Goal: Information Seeking & Learning: Learn about a topic

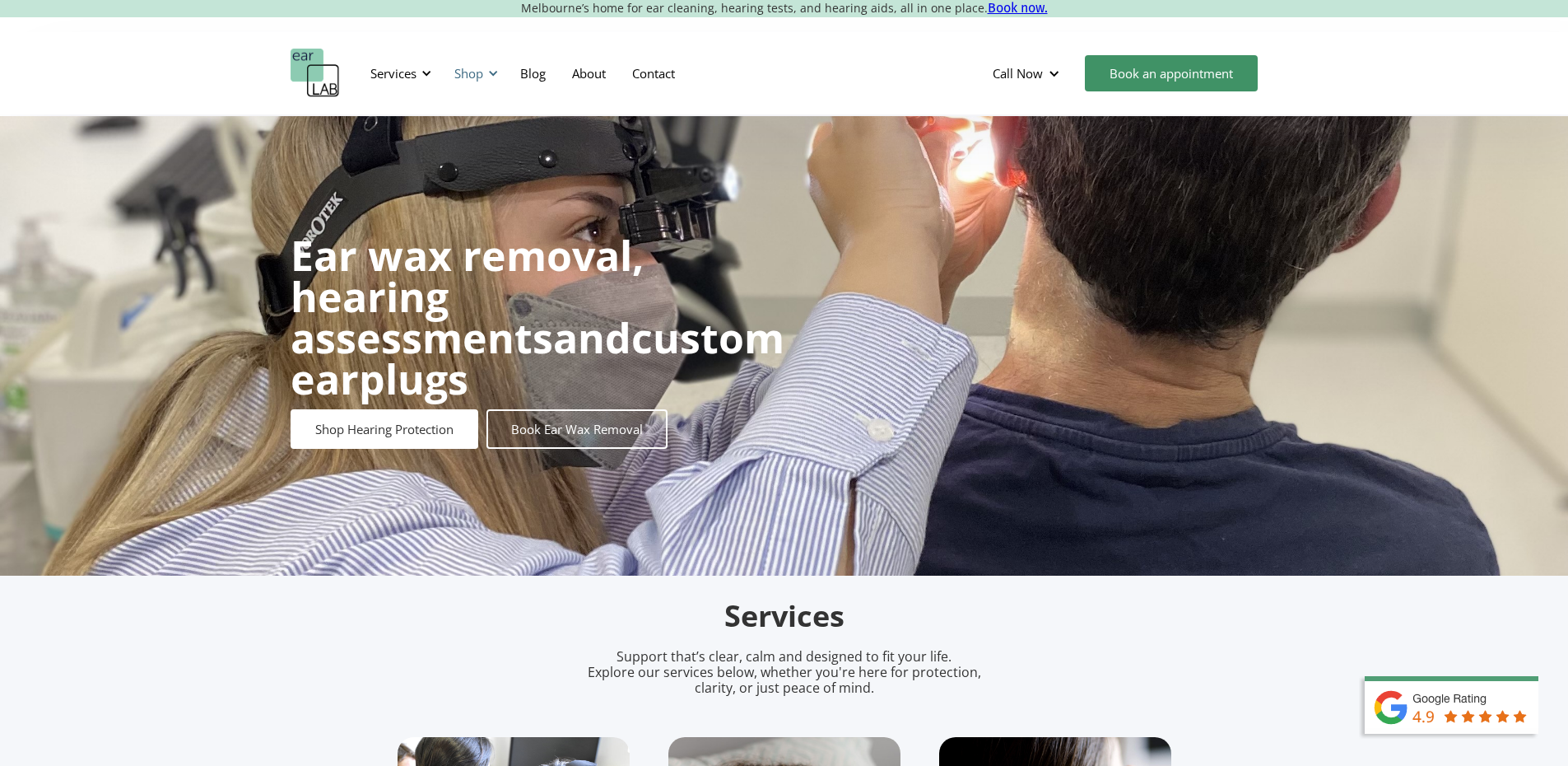
click at [469, 62] on div "Shop" at bounding box center [474, 73] width 59 height 50
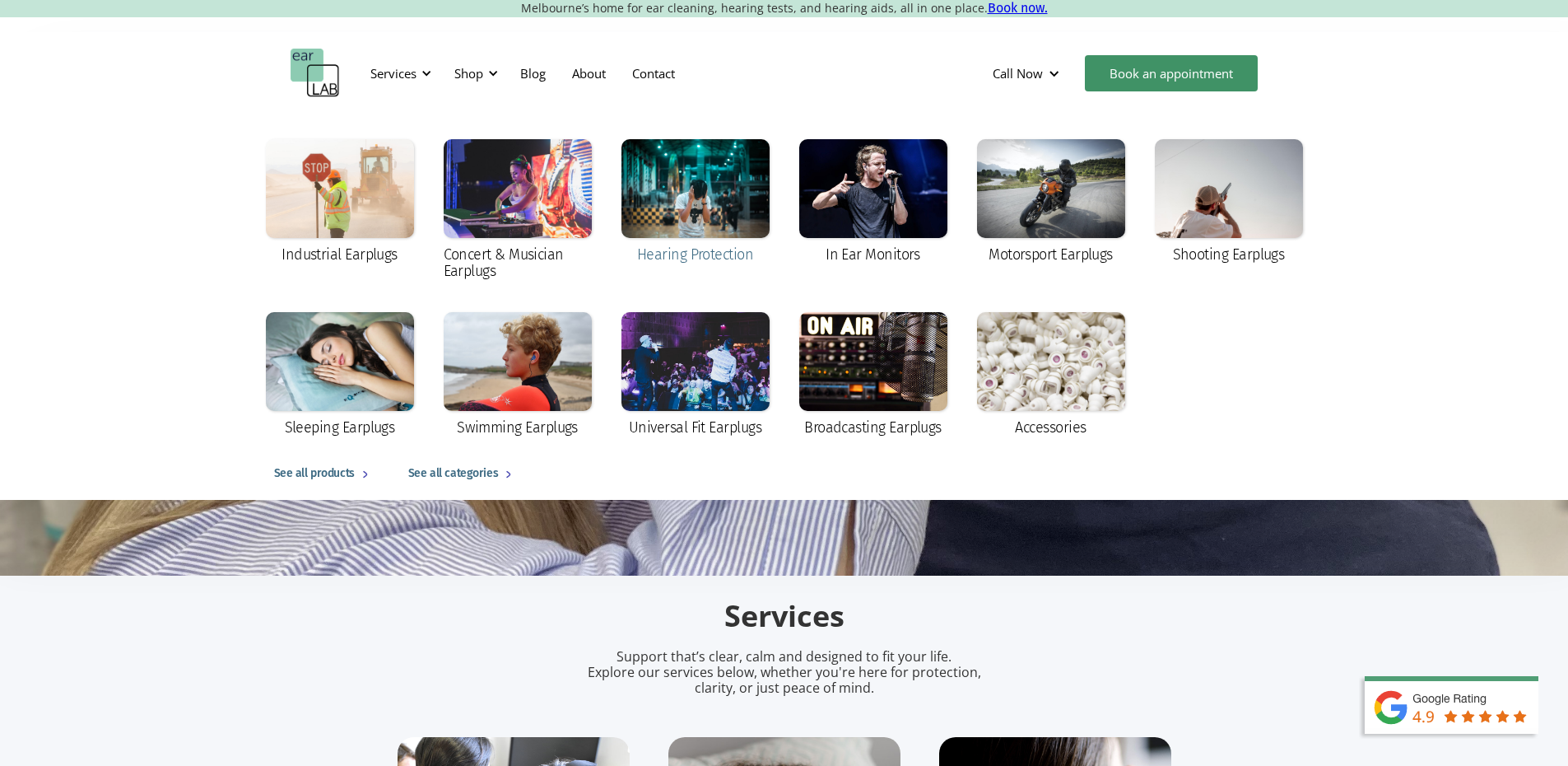
click at [703, 220] on div at bounding box center [695, 188] width 148 height 99
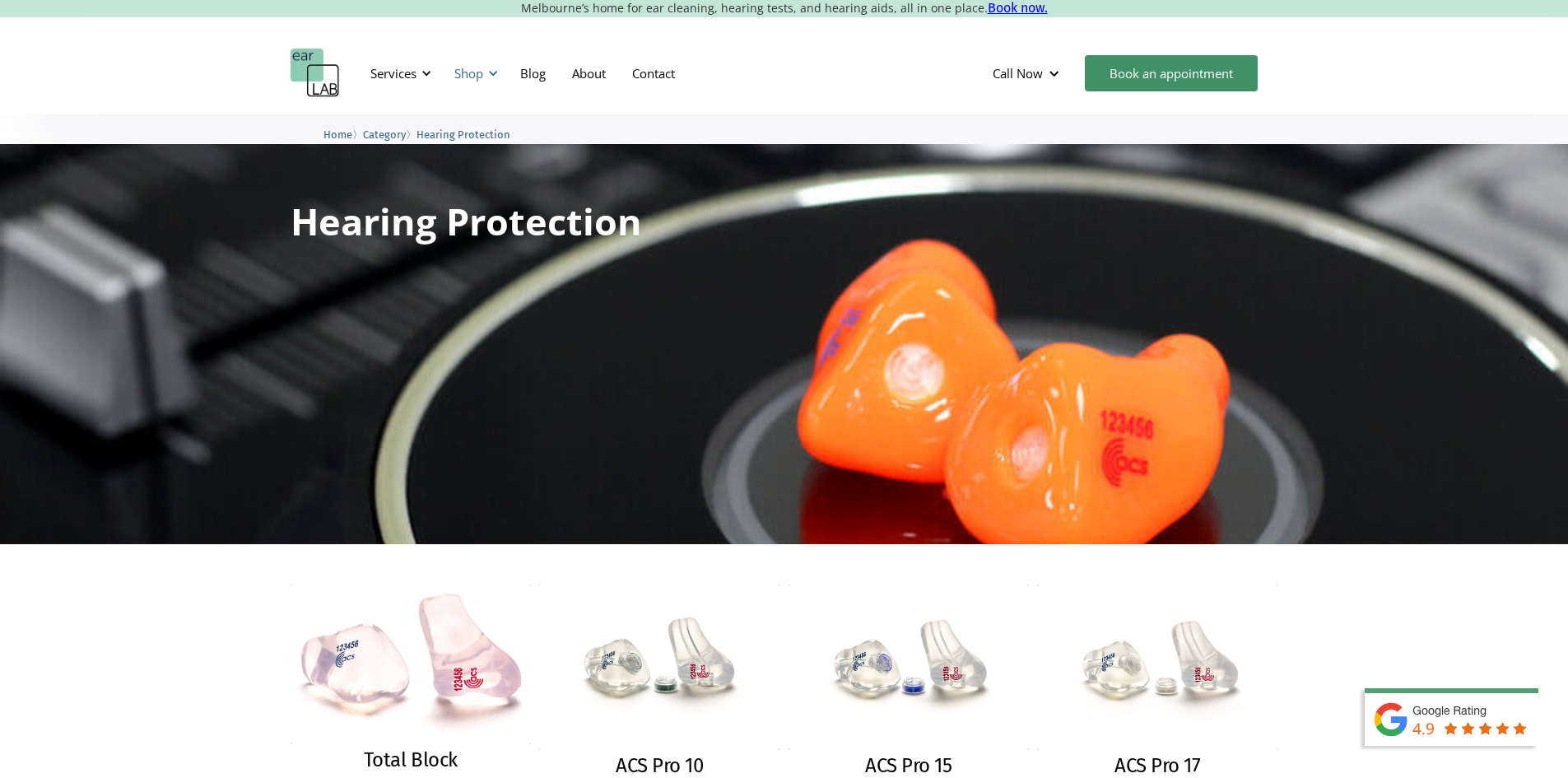
drag, startPoint x: 453, startPoint y: 82, endPoint x: 461, endPoint y: 93, distance: 13.6
click at [453, 82] on div "Shop" at bounding box center [474, 73] width 59 height 50
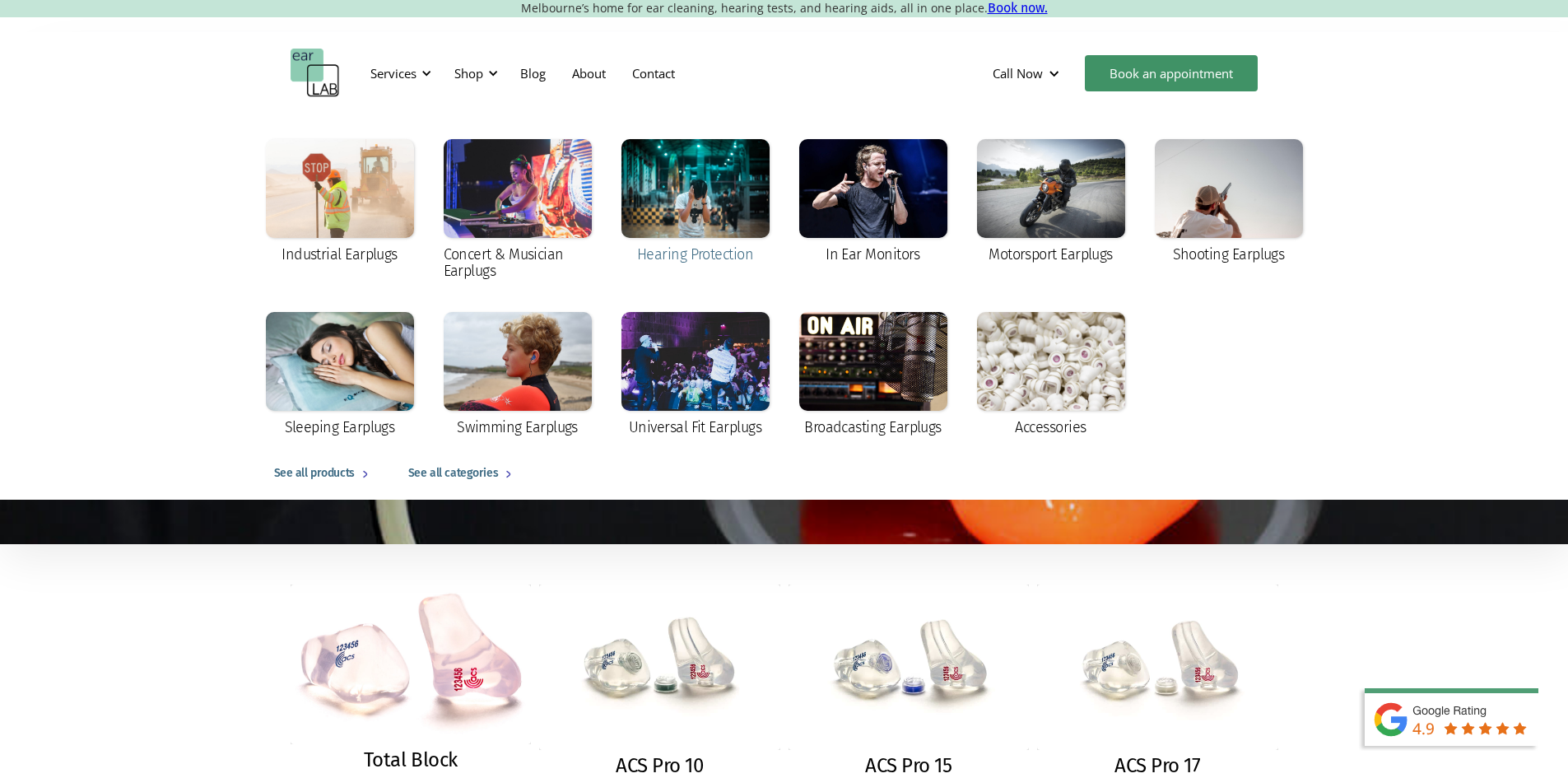
click at [652, 208] on div at bounding box center [695, 188] width 148 height 99
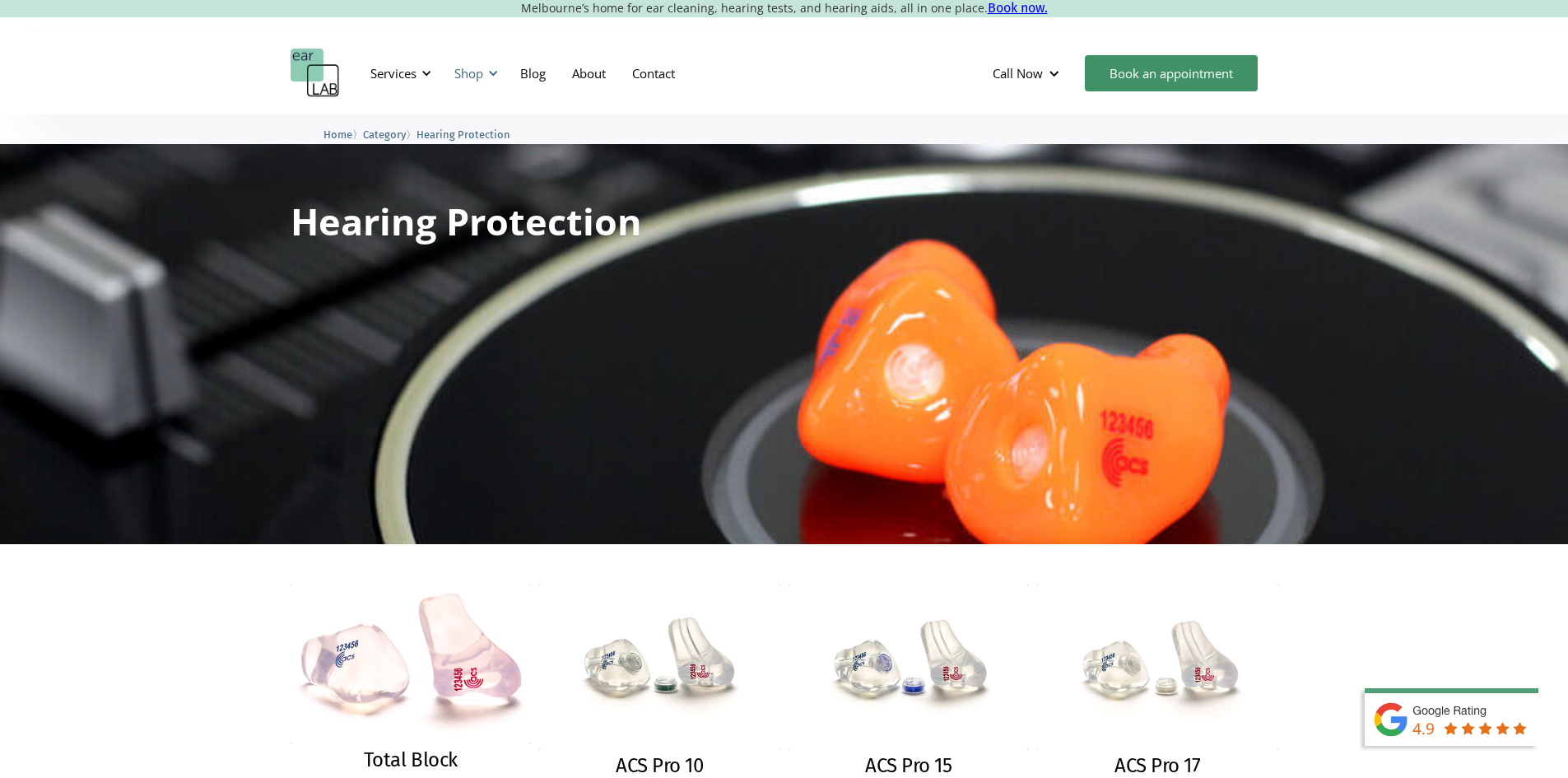
click at [477, 73] on div "Shop" at bounding box center [468, 73] width 28 height 17
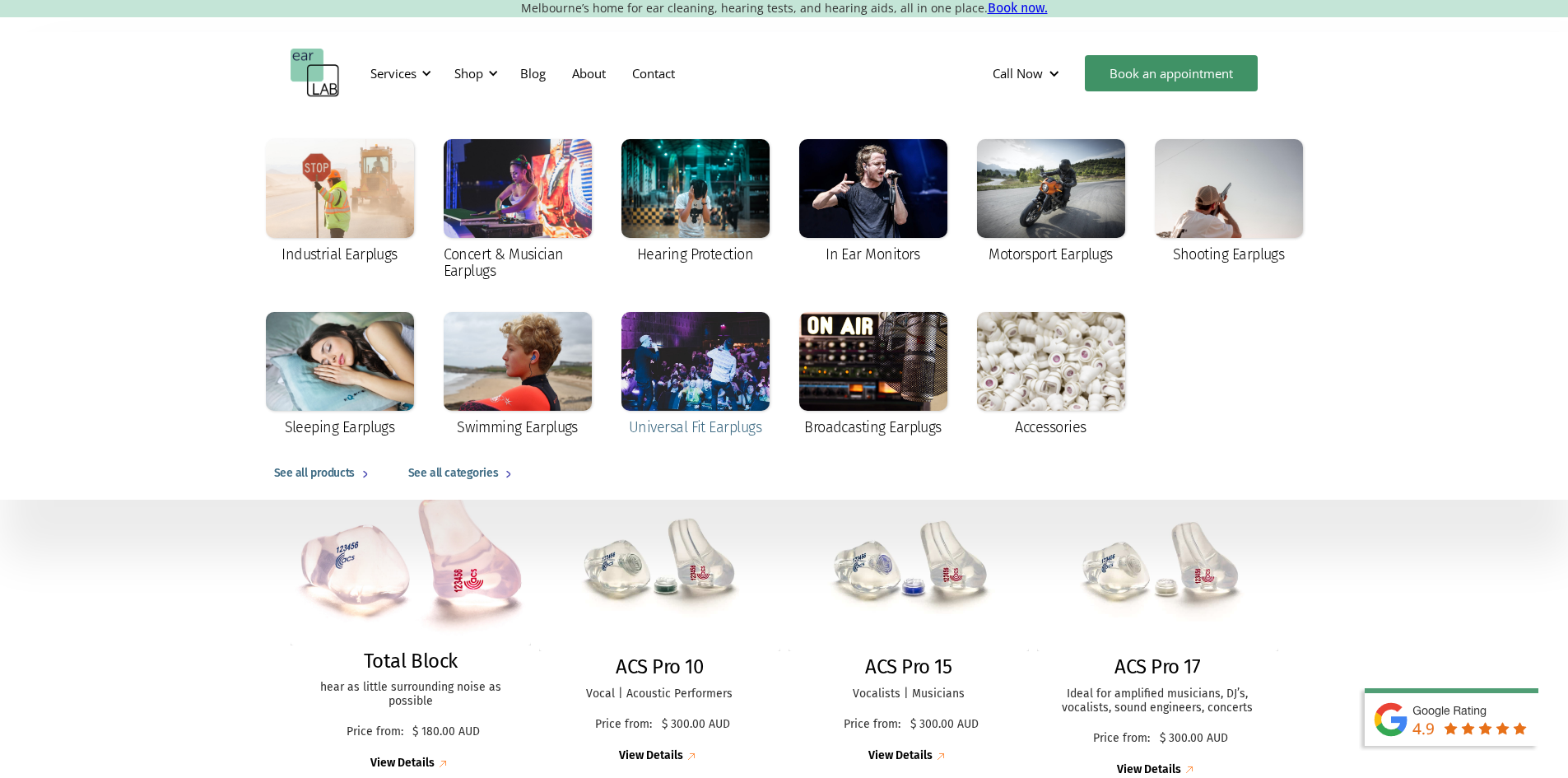
scroll to position [247, 0]
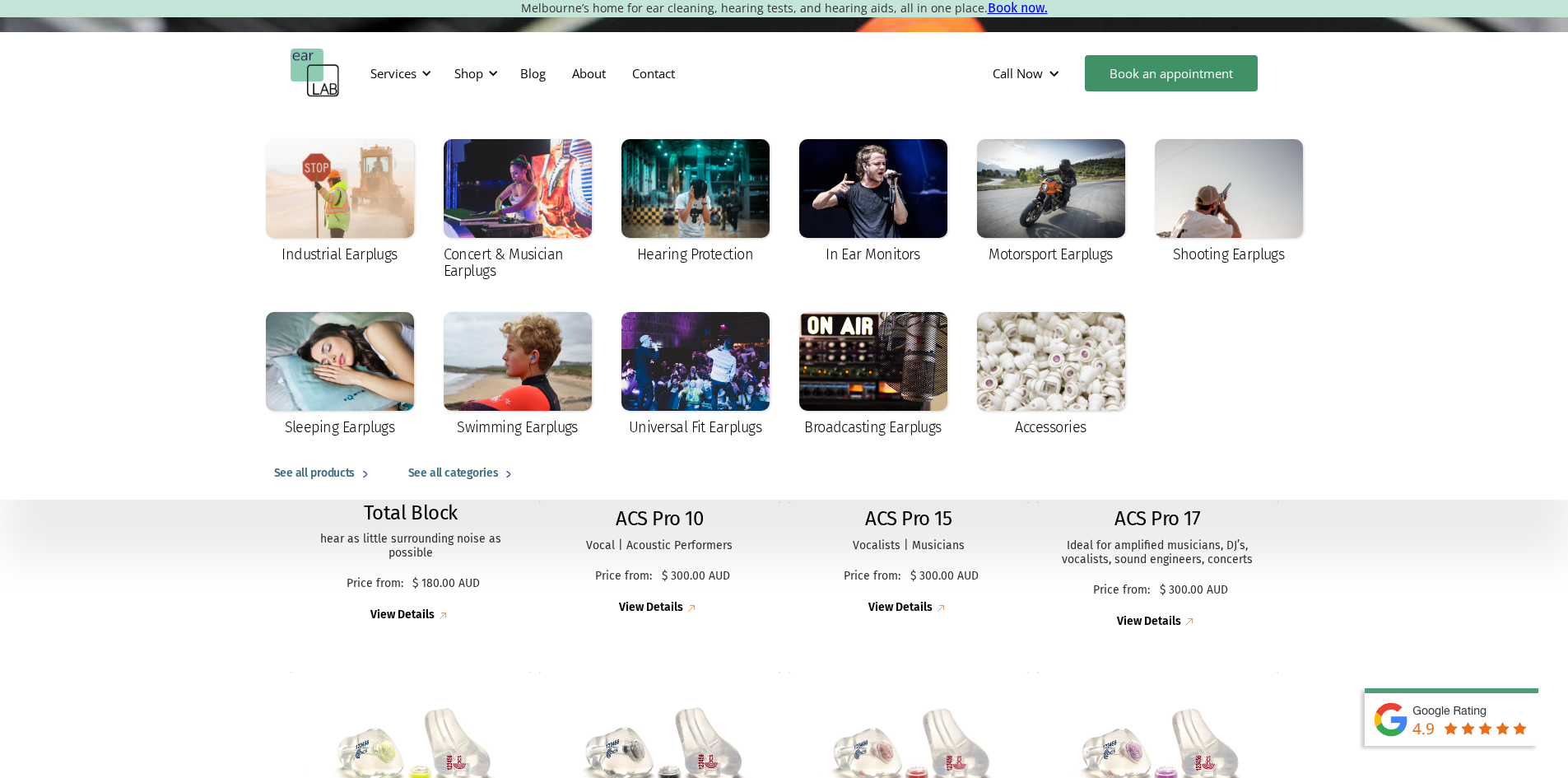
click at [208, 547] on div "Total Block hear as little surrounding noise as possible Price from: $ 180.00 A…" at bounding box center [784, 663] width 1568 height 731
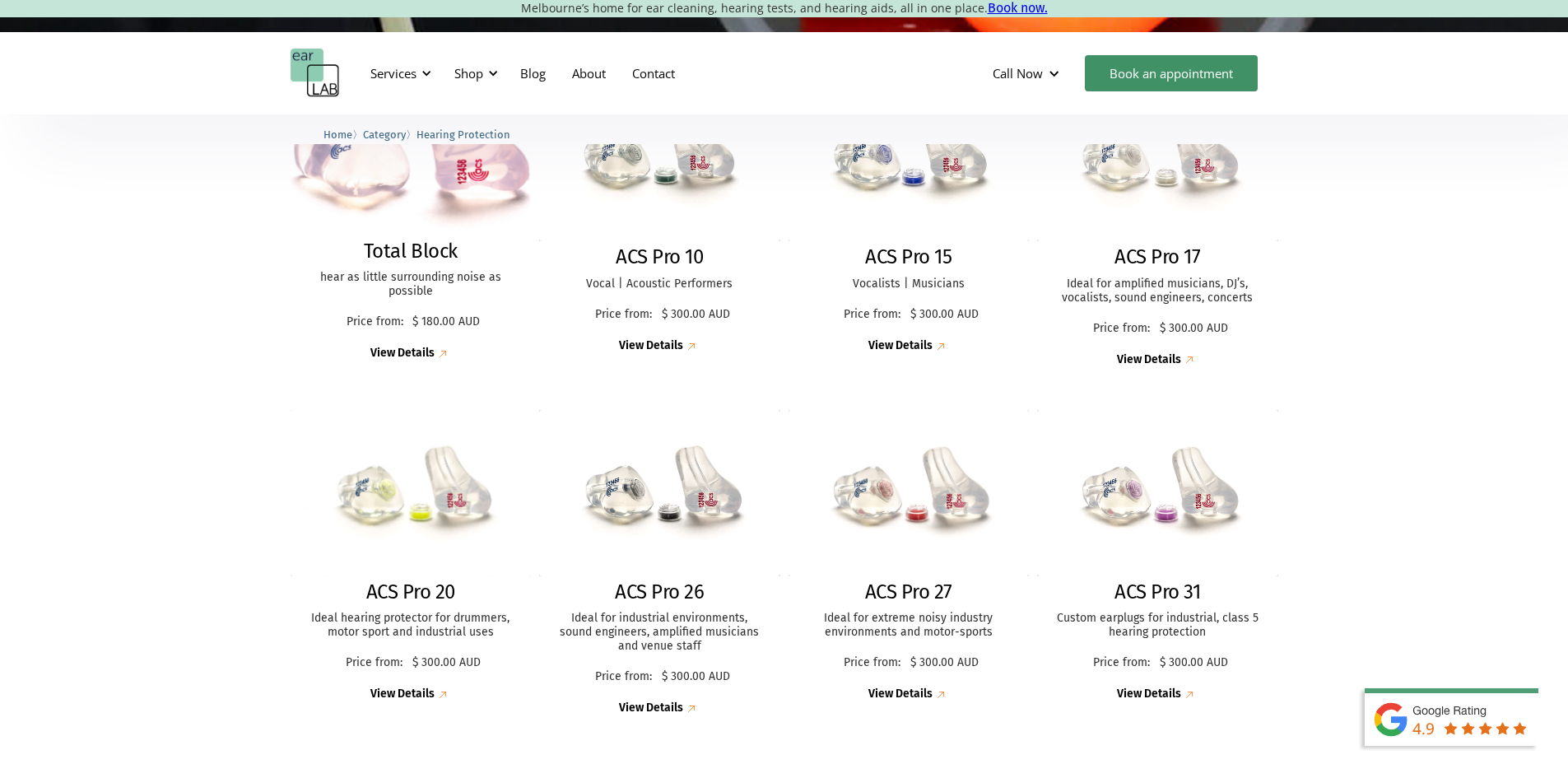
scroll to position [741, 0]
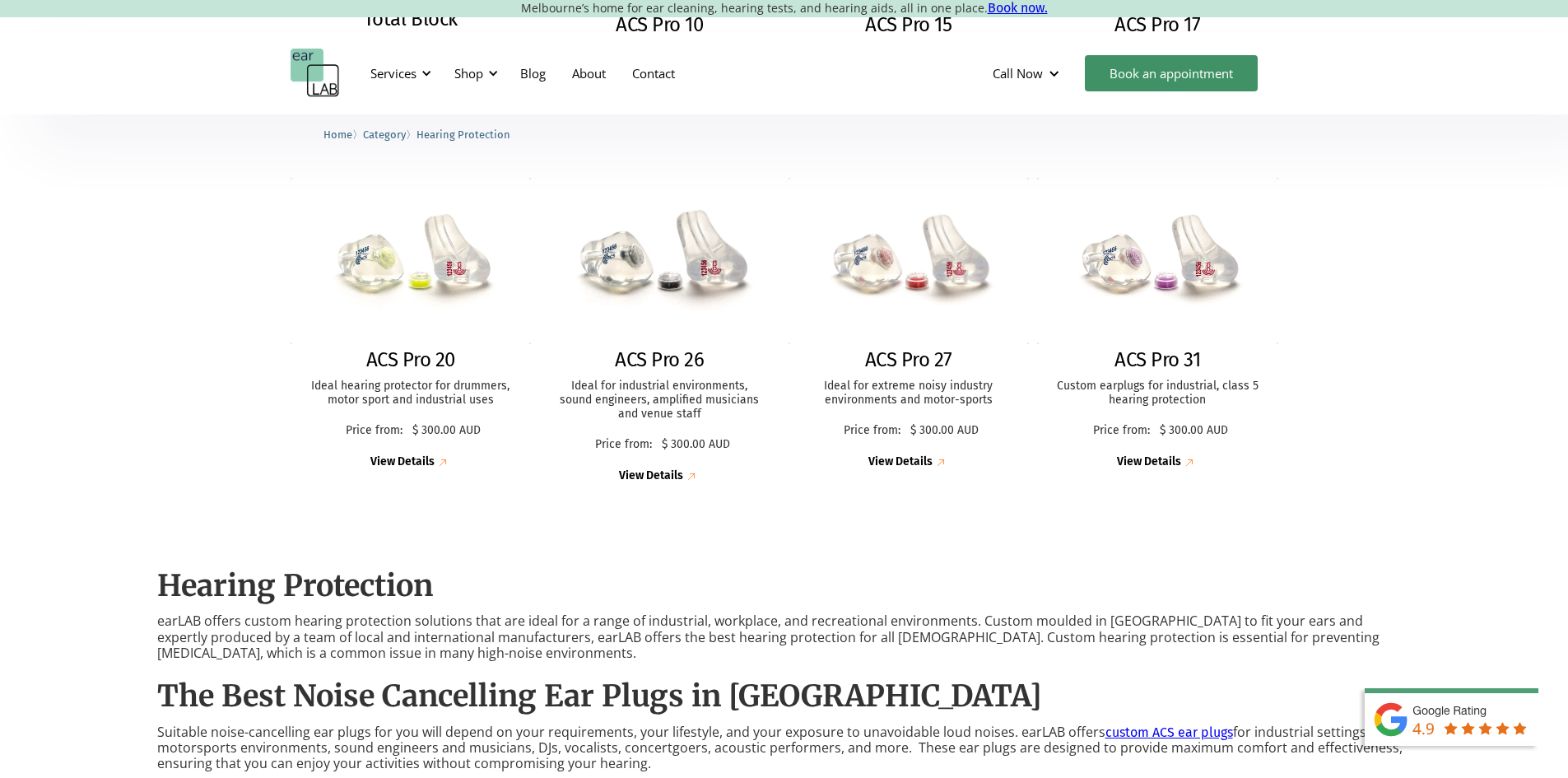
click at [703, 291] on img at bounding box center [660, 261] width 257 height 177
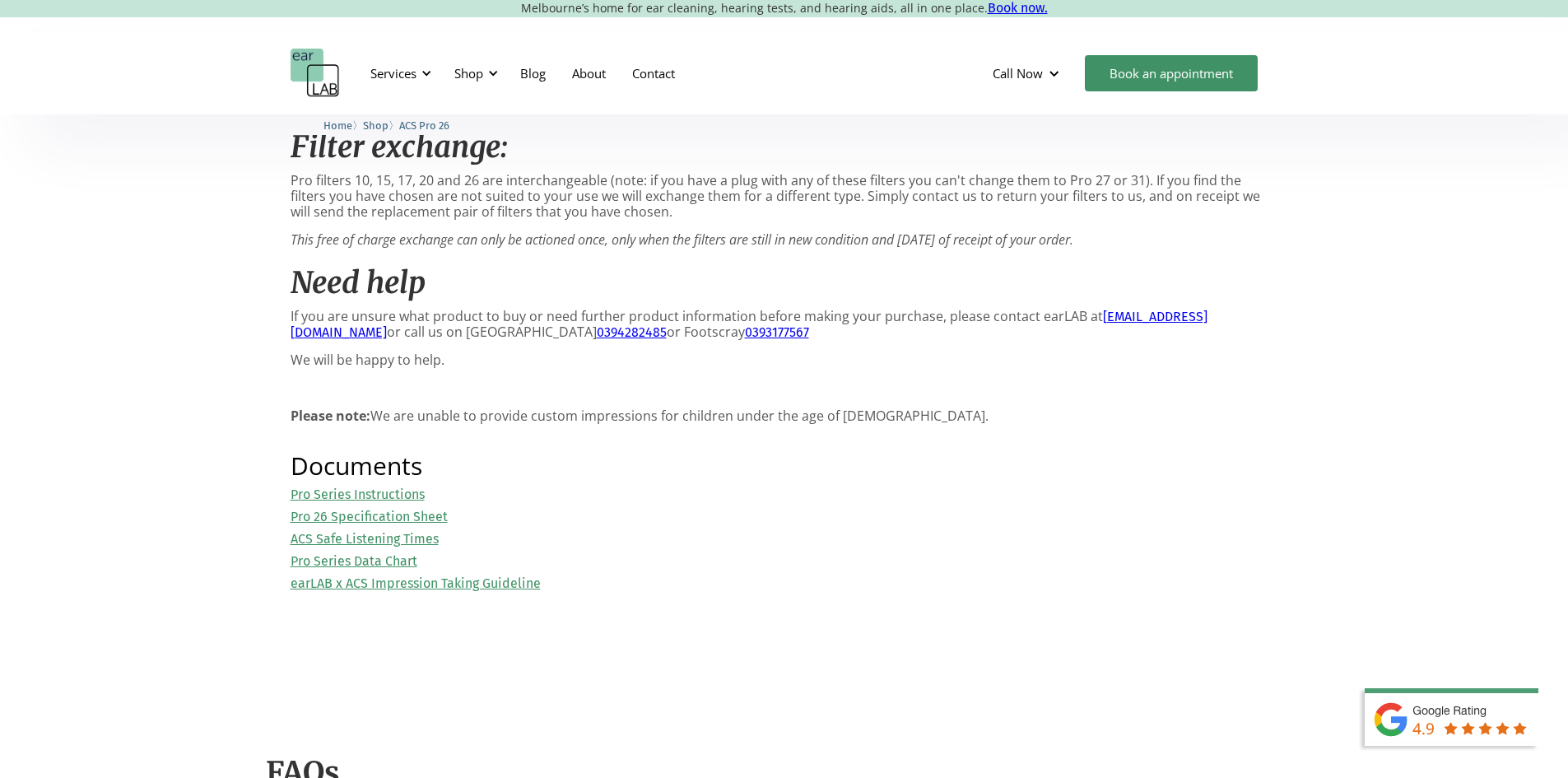
scroll to position [1647, 0]
click at [349, 521] on link "Pro 26 Specification Sheet" at bounding box center [368, 513] width 157 height 16
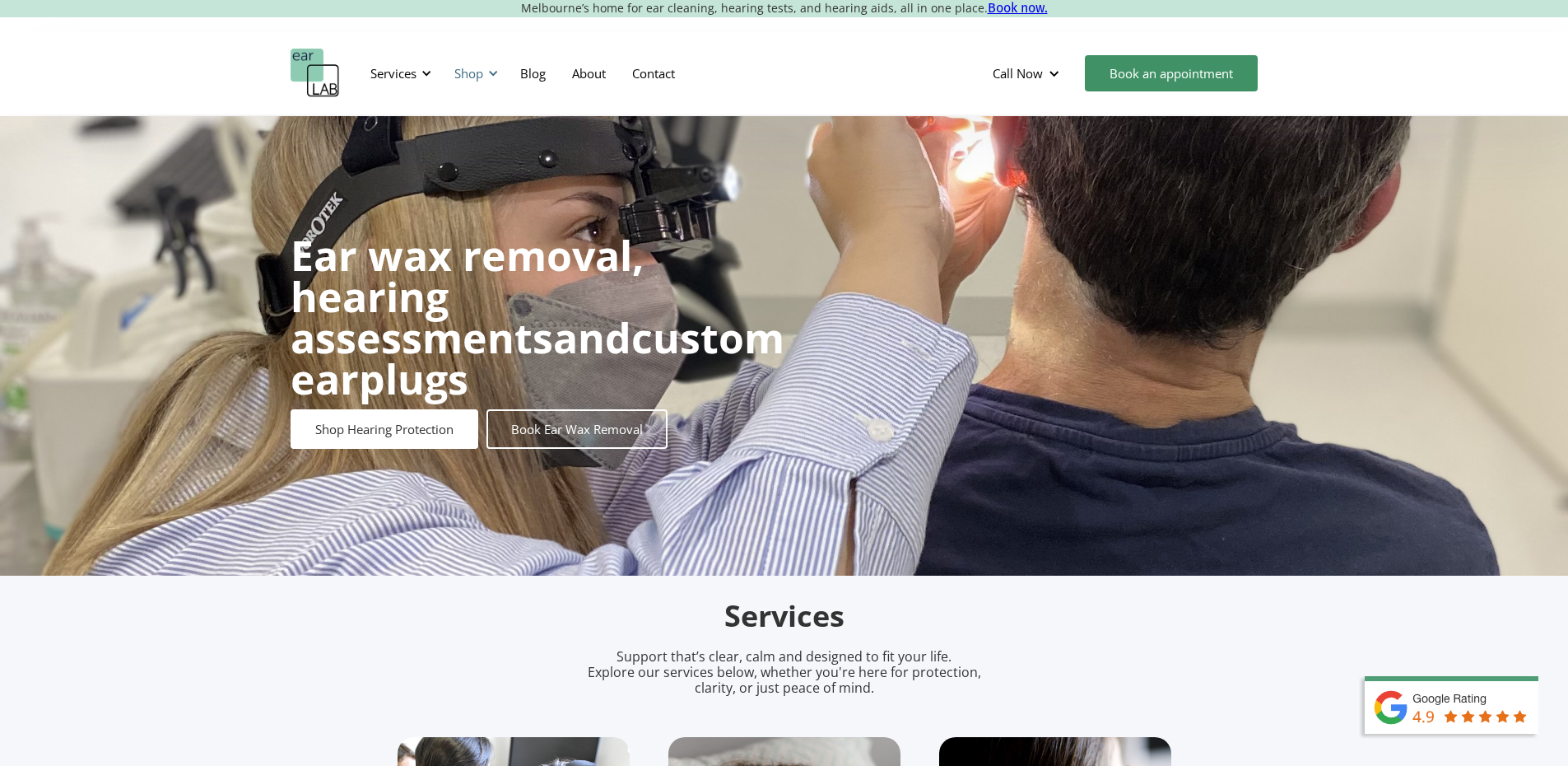
click at [488, 78] on div at bounding box center [493, 73] width 12 height 12
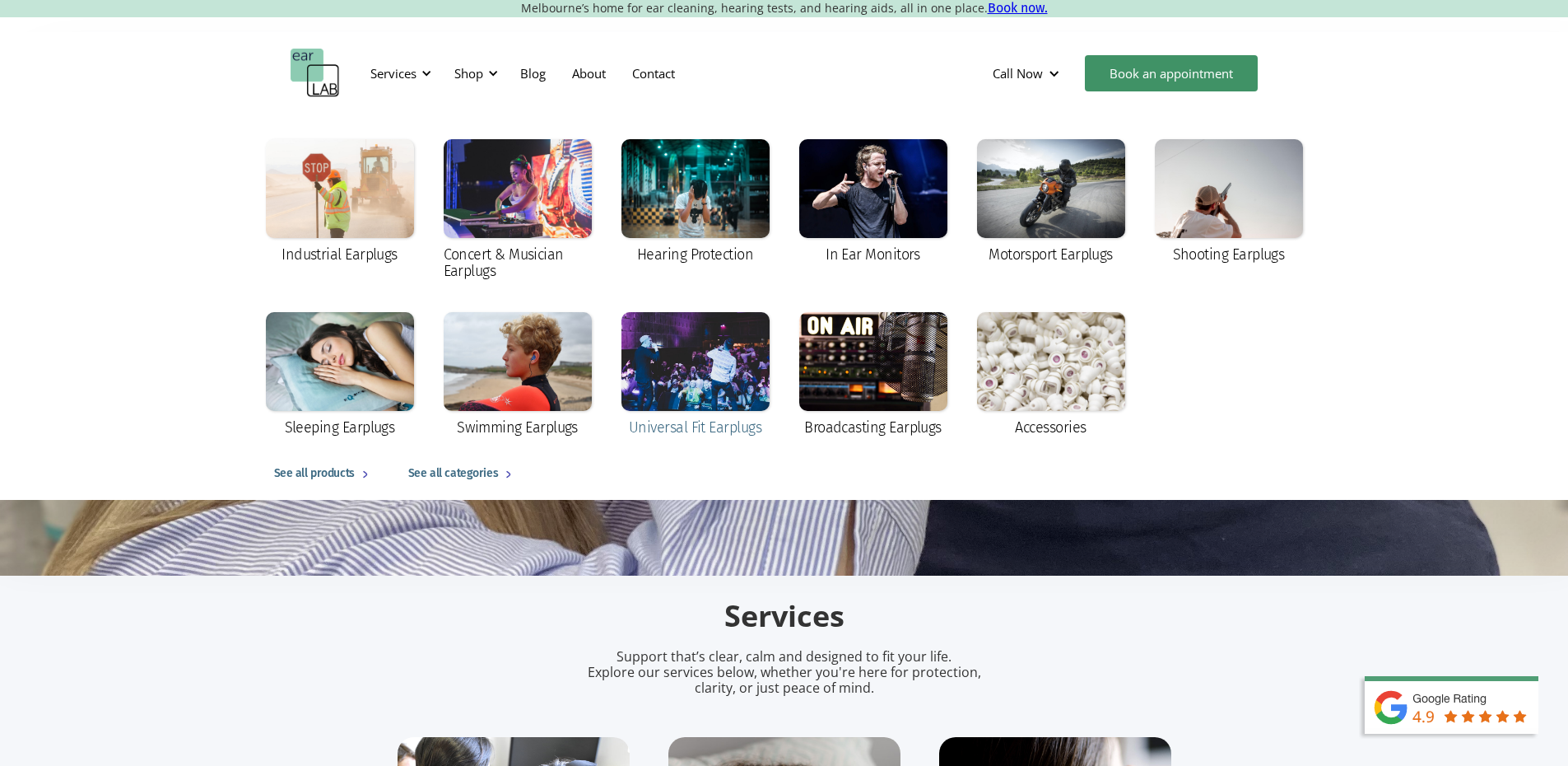
drag, startPoint x: 727, startPoint y: 209, endPoint x: 663, endPoint y: 347, distance: 152.1
click at [727, 210] on div at bounding box center [695, 188] width 148 height 99
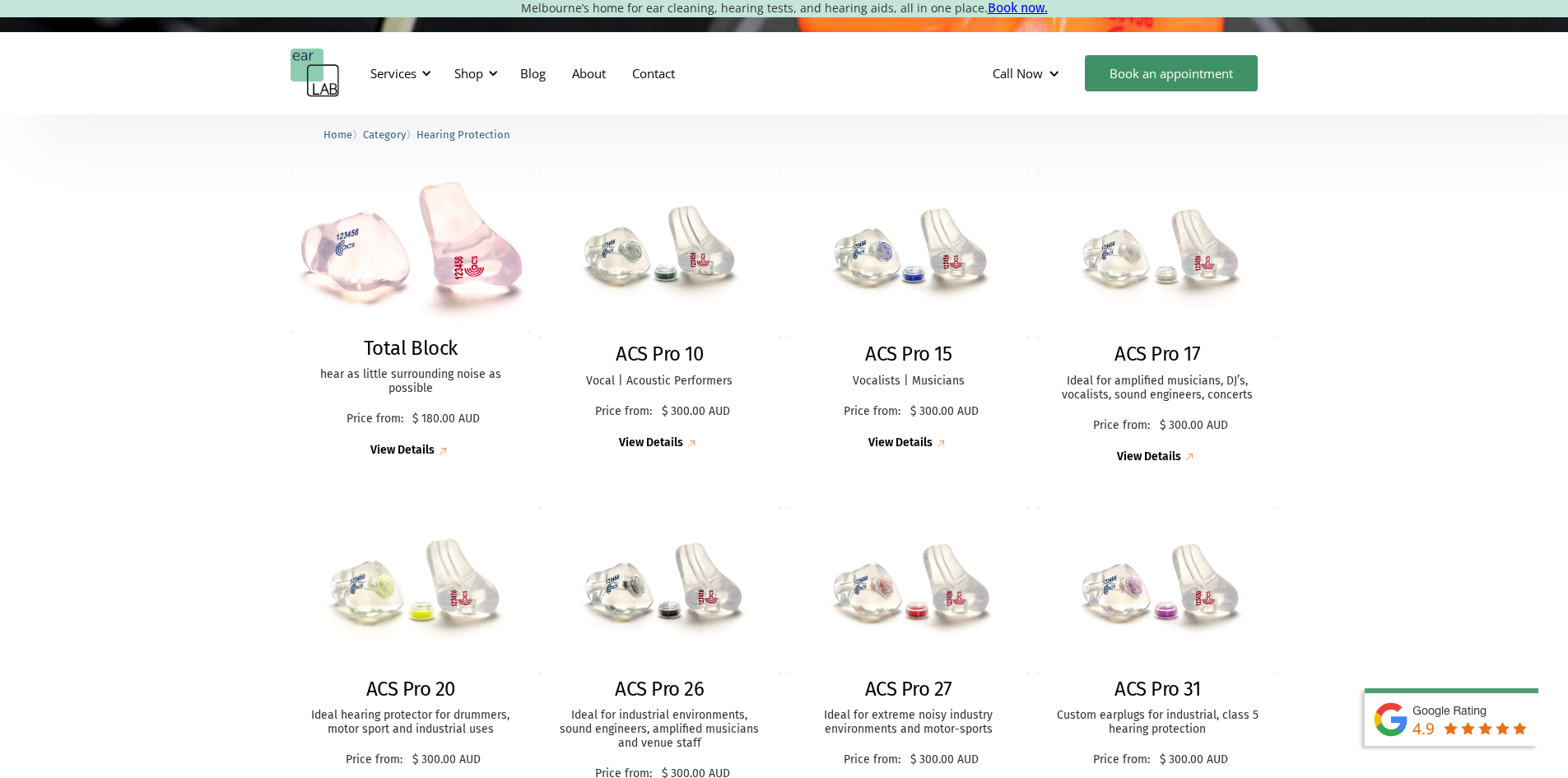
click at [456, 615] on img at bounding box center [411, 590] width 265 height 182
